Goal: Information Seeking & Learning: Learn about a topic

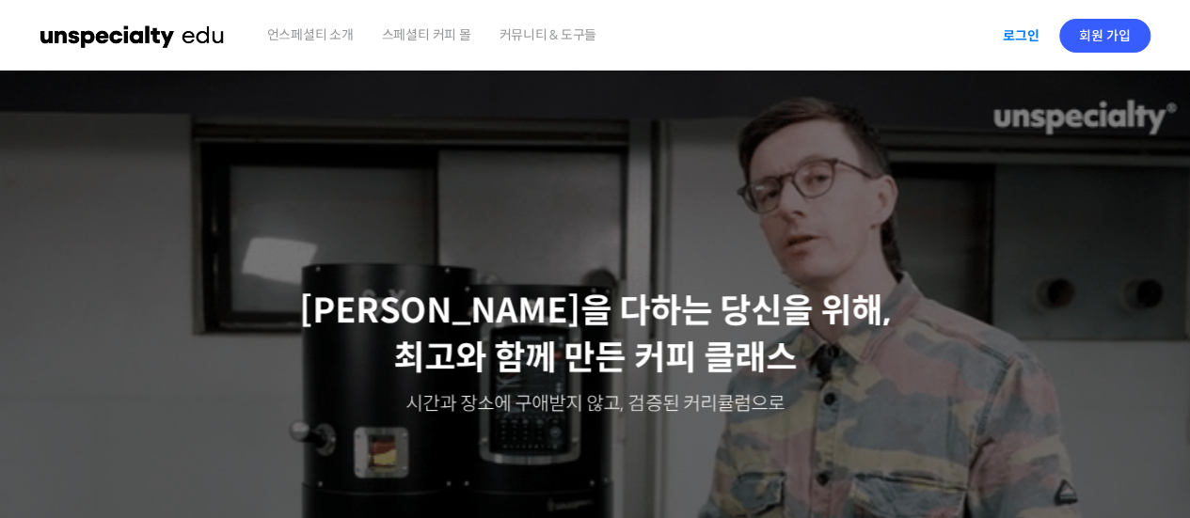
click at [1021, 40] on link "로그인" at bounding box center [1020, 35] width 59 height 43
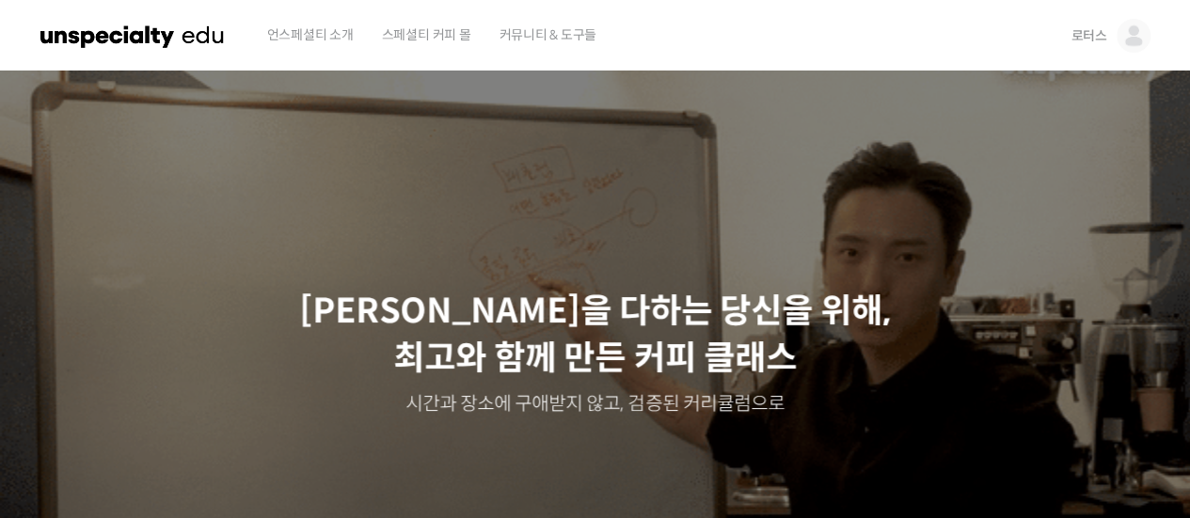
click at [427, 28] on span "스페셜티 커피 몰" at bounding box center [426, 34] width 89 height 71
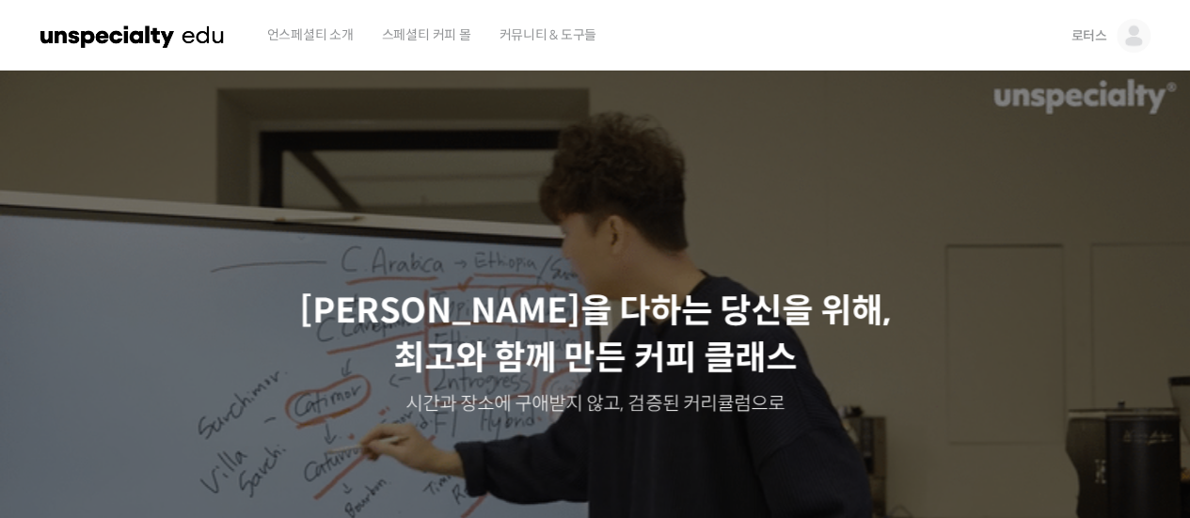
click at [735, 255] on div "Slider" at bounding box center [595, 353] width 1128 height 564
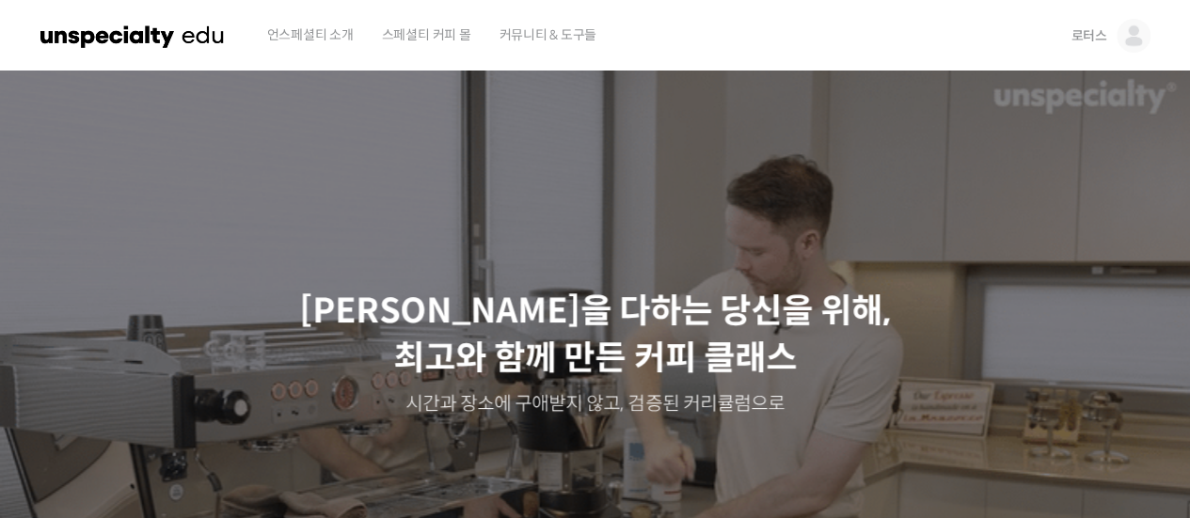
click at [1138, 25] on img at bounding box center [1133, 36] width 34 height 34
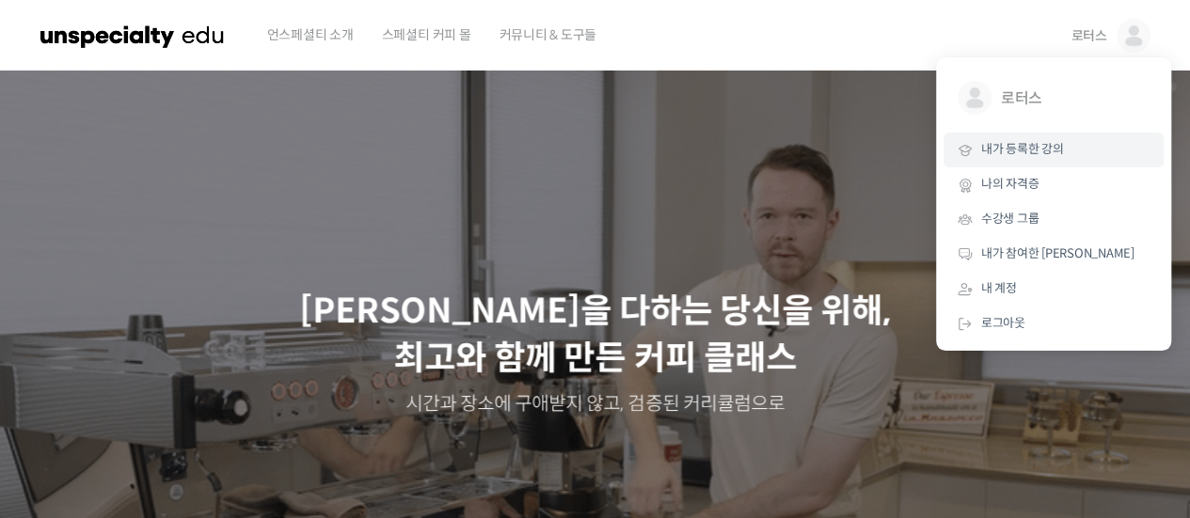
click at [1041, 145] on span "내가 등록한 강의" at bounding box center [1022, 149] width 83 height 16
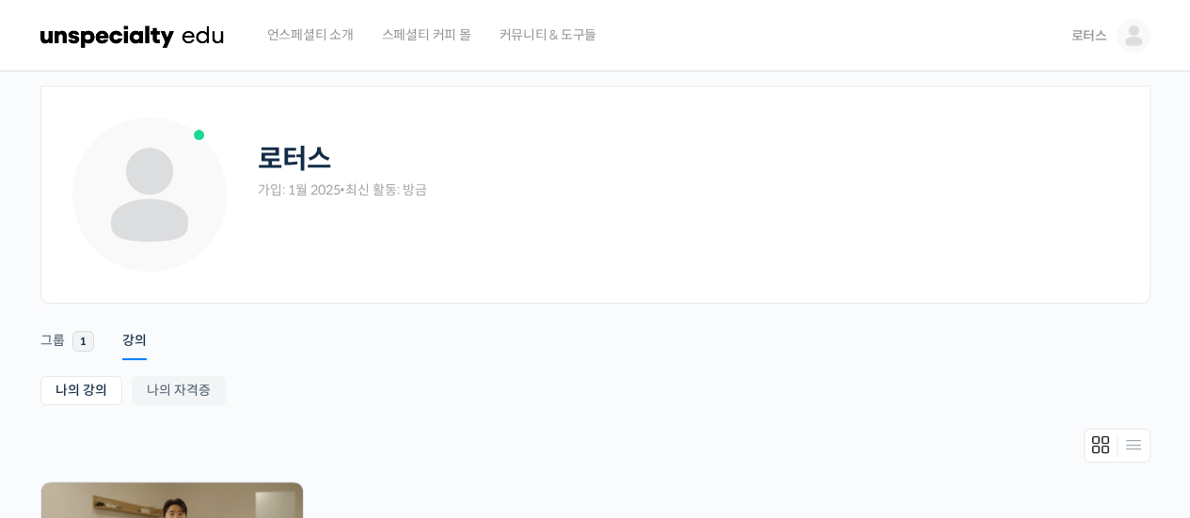
click at [12, 357] on div "로터스 가입: 1월 2025 • 최신 활동: 방금 Remove Connection Are you sure you want to remove f…" at bounding box center [595, 458] width 1190 height 774
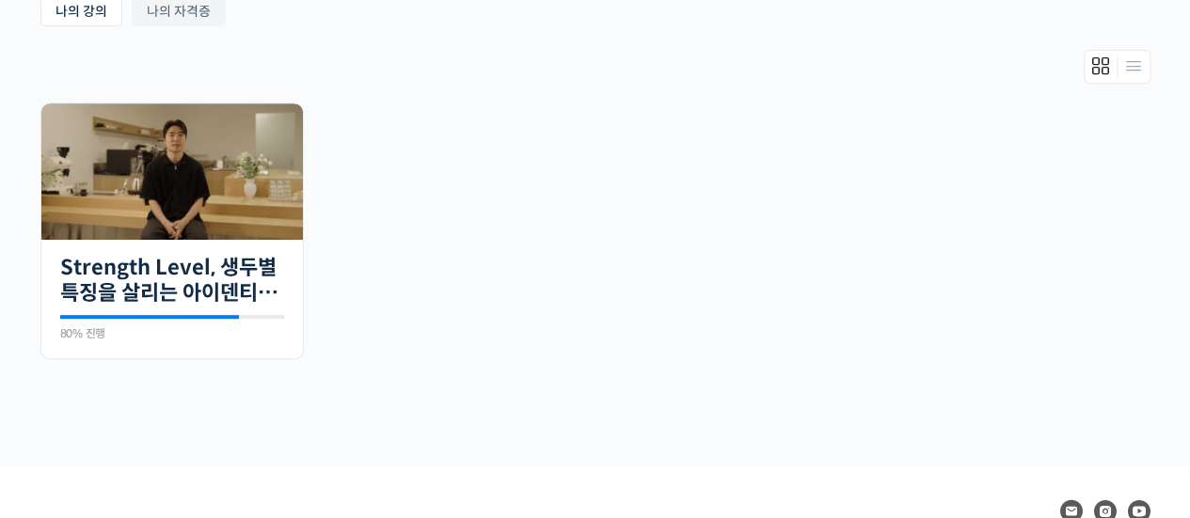
scroll to position [414, 0]
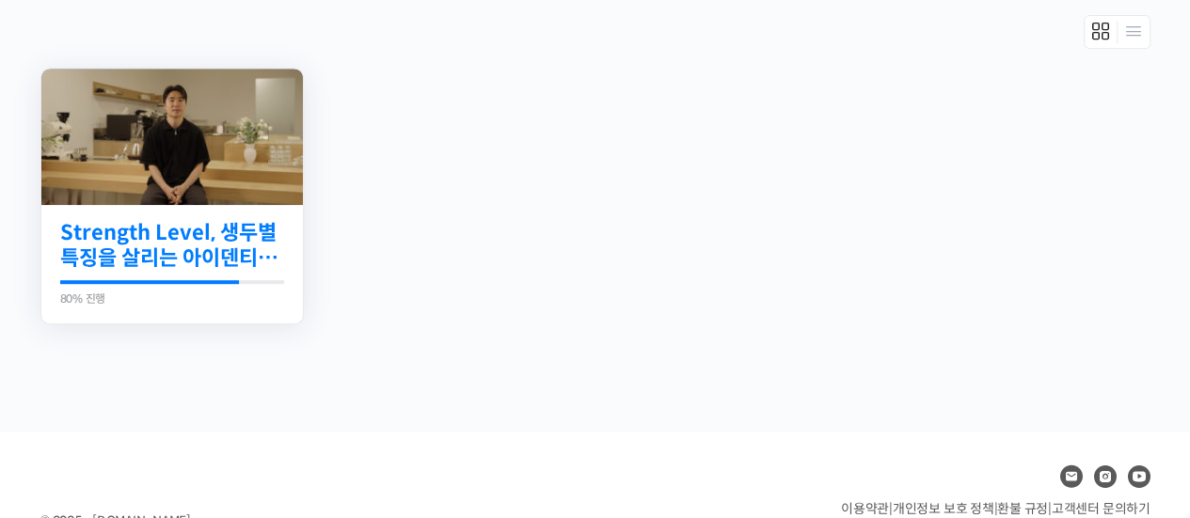
click at [147, 228] on link "Strength Level, 생두별 특징을 살리는 아이덴티티 커피랩 [PERSON_NAME] [PERSON_NAME]의 로스팅 클래스" at bounding box center [172, 246] width 224 height 52
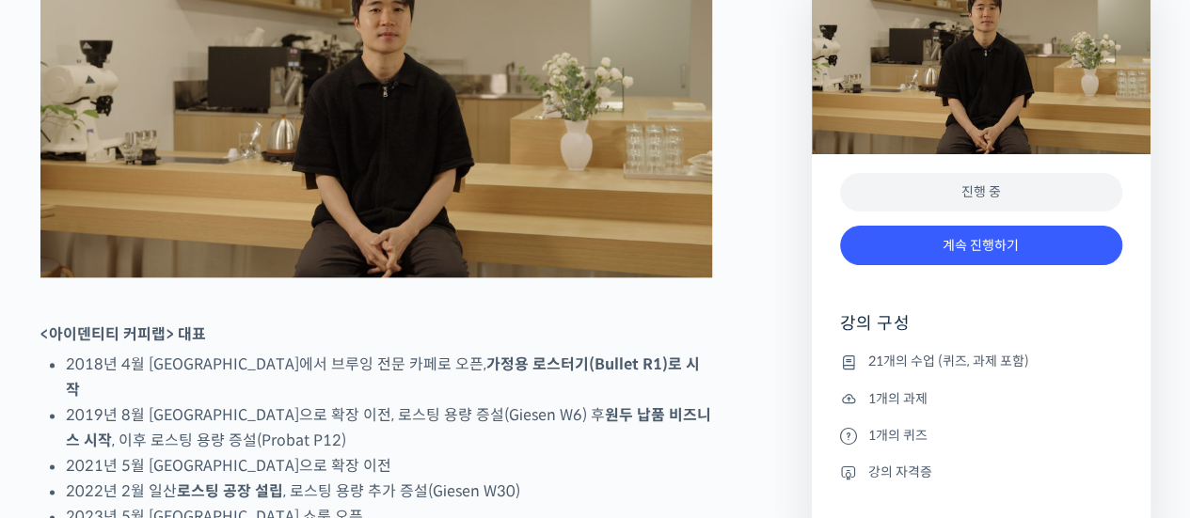
scroll to position [1053, 0]
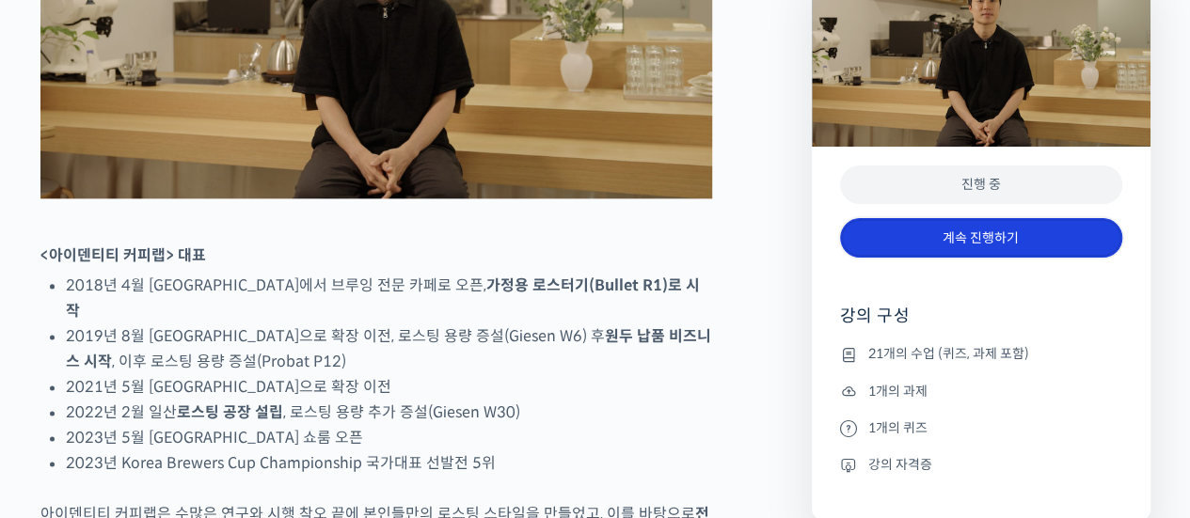
click at [982, 244] on link "계속 진행하기" at bounding box center [981, 238] width 282 height 40
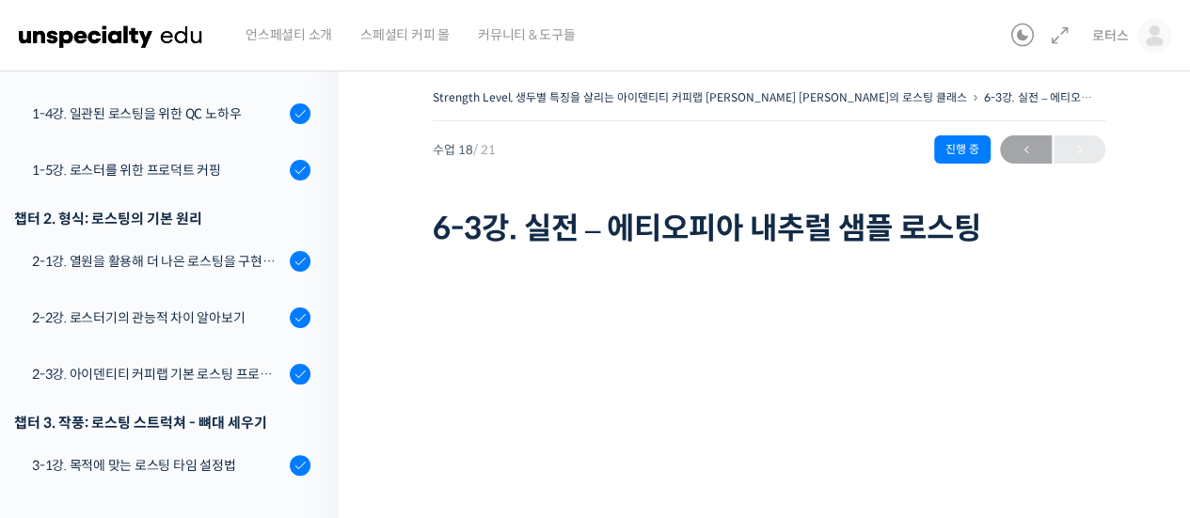
scroll to position [94, 0]
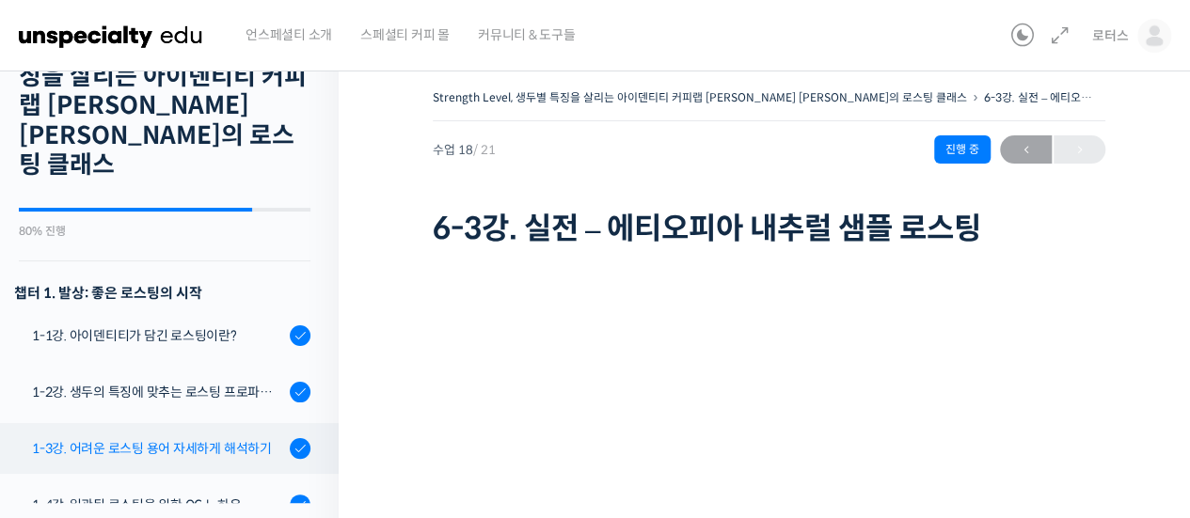
click at [185, 438] on div "1-3강. 어려운 로스팅 용어 자세하게 해석하기" at bounding box center [158, 448] width 252 height 21
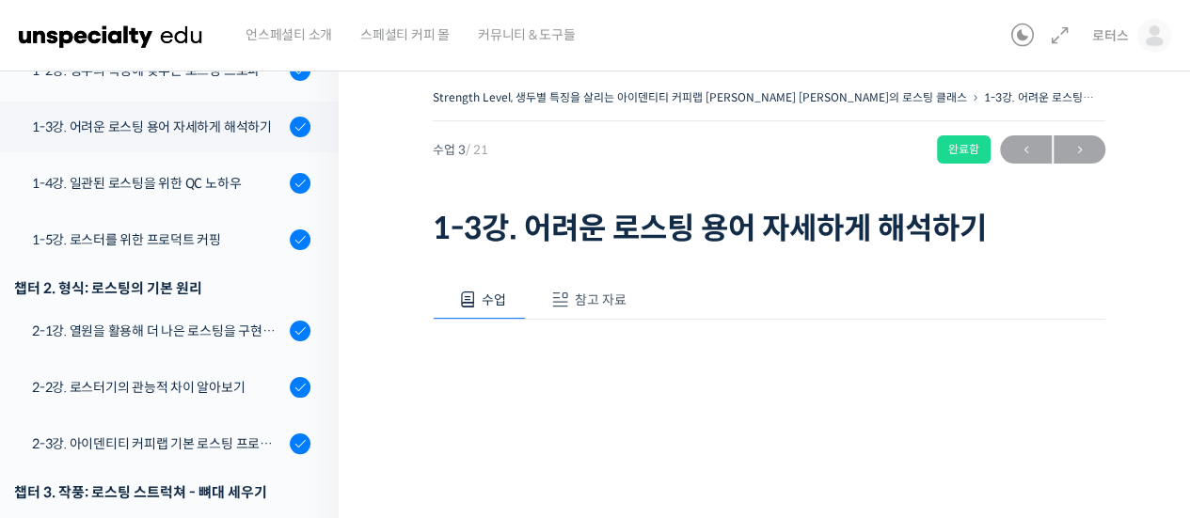
scroll to position [416, 0]
